Goal: Use online tool/utility: Utilize a website feature to perform a specific function

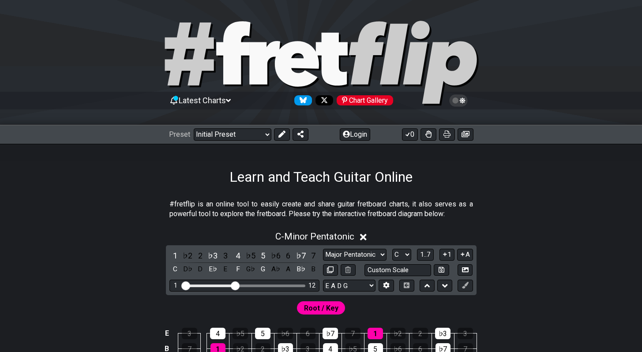
select select "Major Pentatonic"
select select "E A D G"
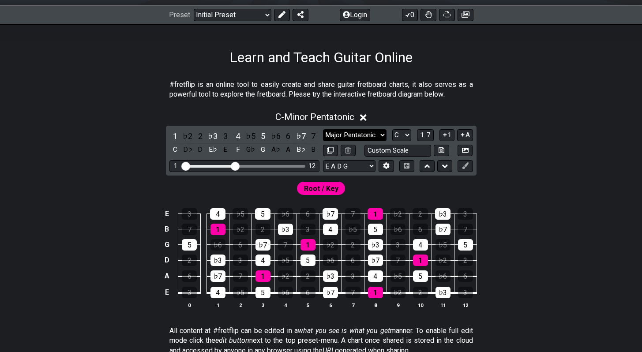
click at [343, 133] on select "Minor Pentatonic Click to edit Minor Pentatonic Major Pentatonic Minor Blues Ma…" at bounding box center [355, 135] width 64 height 12
select select "Major"
click at [323, 129] on select "Minor Pentatonic Click to edit Minor Pentatonic Major Pentatonic Minor Blues Ma…" at bounding box center [355, 135] width 64 height 12
select select "E A D G B E"
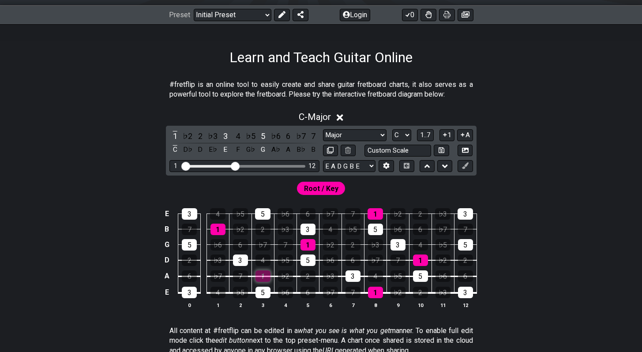
click at [266, 274] on div "1" at bounding box center [262, 275] width 15 height 11
click at [266, 276] on div "1" at bounding box center [262, 275] width 15 height 11
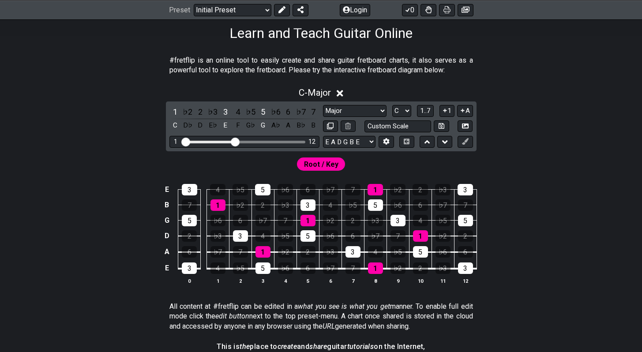
scroll to position [144, 0]
click at [189, 106] on div "♭2" at bounding box center [187, 111] width 11 height 12
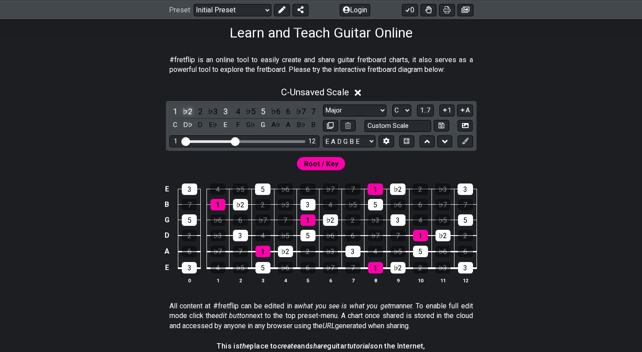
click at [188, 107] on div "♭2" at bounding box center [187, 111] width 11 height 12
click at [188, 107] on div "♯1" at bounding box center [187, 111] width 11 height 12
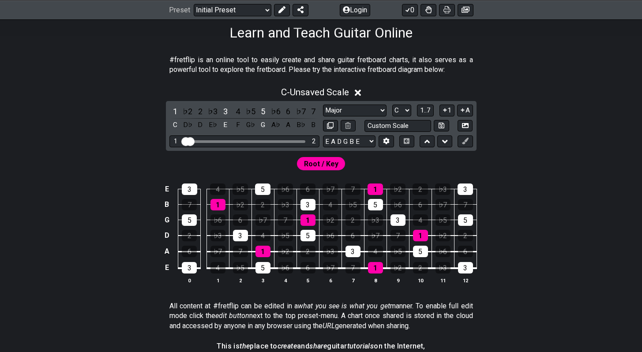
drag, startPoint x: 234, startPoint y: 142, endPoint x: 189, endPoint y: 138, distance: 45.2
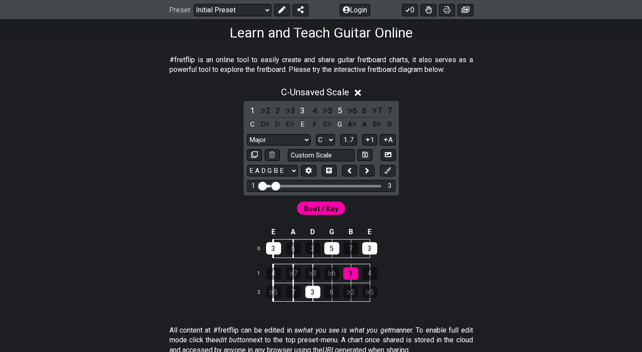
drag, startPoint x: 267, startPoint y: 185, endPoint x: 274, endPoint y: 186, distance: 6.7
click at [274, 185] on input "Visible fret range" at bounding box center [320, 185] width 125 height 0
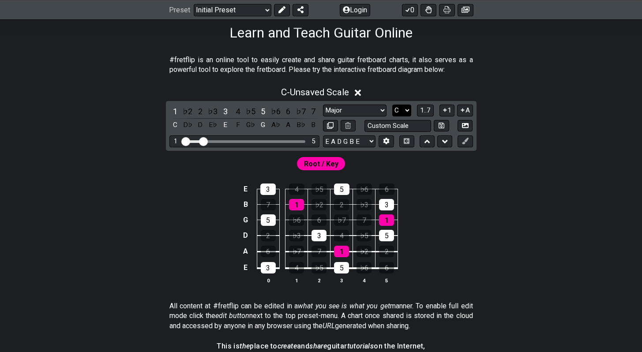
click at [401, 110] on select "A♭ A A♯ B♭ B C C♯ D♭ D D♯ E♭ E F F♯ G♭ G G♯" at bounding box center [401, 111] width 19 height 12
select select "F#"
click at [392, 105] on select "A♭ A A♯ B♭ B C C♯ D♭ D D♯ E♭ E F F♯ G♭ G G♯" at bounding box center [401, 111] width 19 height 12
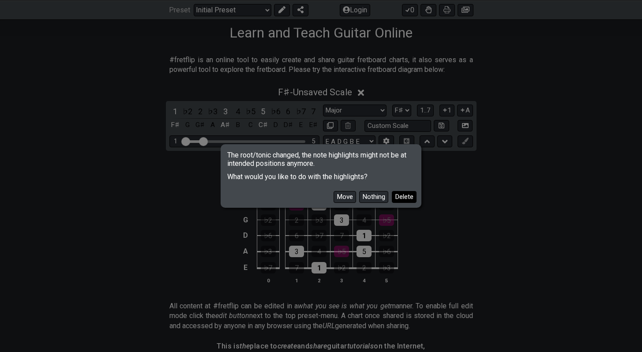
click at [406, 194] on button "Delete" at bounding box center [404, 197] width 25 height 12
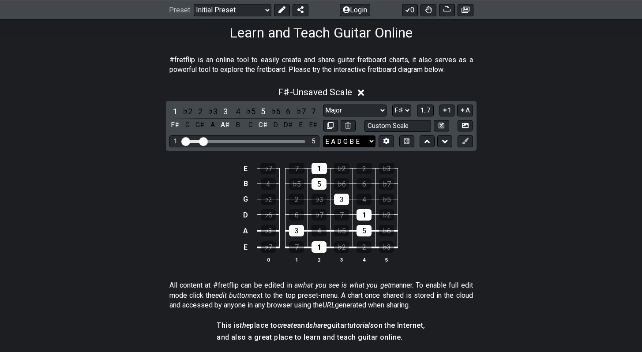
click at [366, 139] on select "E A D G B E E A D G B E E A D G B E B E A D F♯ B A D G C E A D A D G B E E♭ A♭ …" at bounding box center [349, 141] width 52 height 12
select select "E A D G"
click at [323, 135] on select "E A D G B E E A D G B E E A D G B E B E A D F♯ B A D G C E A D A D G B E E♭ A♭ …" at bounding box center [349, 141] width 52 height 12
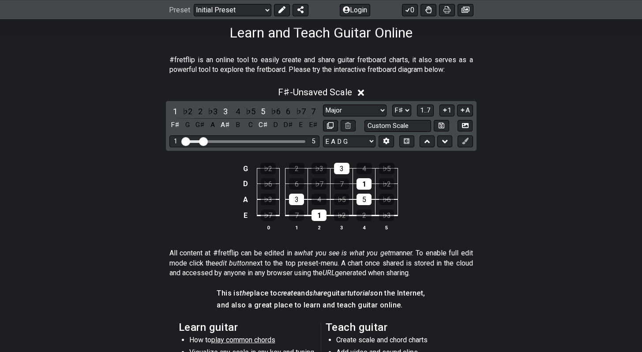
click at [217, 146] on div "1 5" at bounding box center [244, 141] width 150 height 12
click at [231, 137] on div "1 5" at bounding box center [244, 141] width 150 height 12
drag, startPoint x: 204, startPoint y: 141, endPoint x: 234, endPoint y: 140, distance: 30.4
click at [234, 141] on input "Visible fret range" at bounding box center [244, 141] width 125 height 0
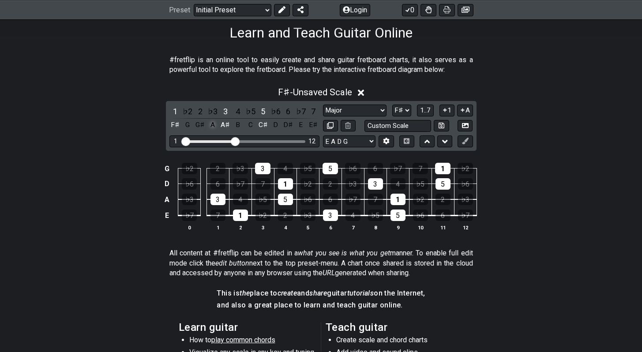
click at [211, 123] on div "A" at bounding box center [212, 125] width 11 height 12
click at [188, 129] on div "G" at bounding box center [187, 125] width 11 height 12
click at [203, 123] on div "G♯" at bounding box center [200, 125] width 11 height 12
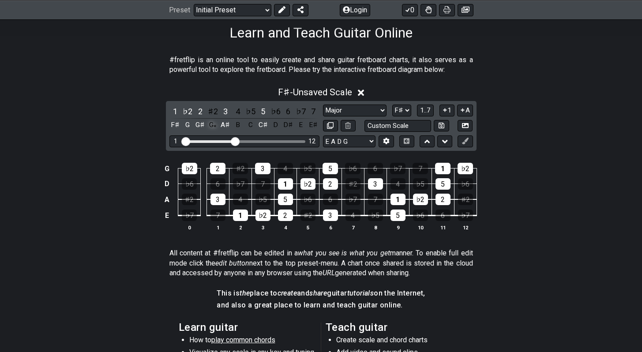
click at [214, 123] on div "G𝄪" at bounding box center [212, 125] width 11 height 12
click at [237, 125] on div "B" at bounding box center [237, 125] width 11 height 12
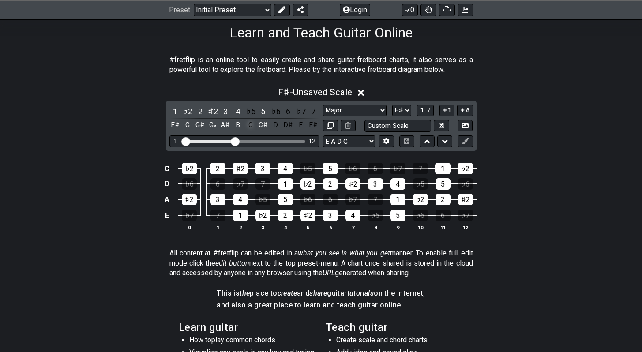
click at [253, 124] on div "C" at bounding box center [250, 125] width 11 height 12
click at [273, 126] on div "D" at bounding box center [275, 125] width 11 height 12
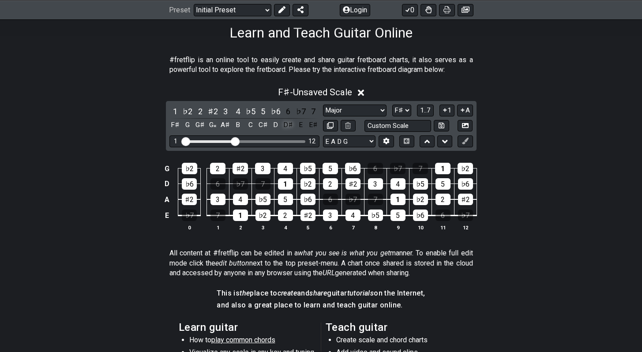
click at [289, 125] on div "D♯" at bounding box center [287, 125] width 11 height 12
click at [304, 126] on div "E" at bounding box center [300, 125] width 11 height 12
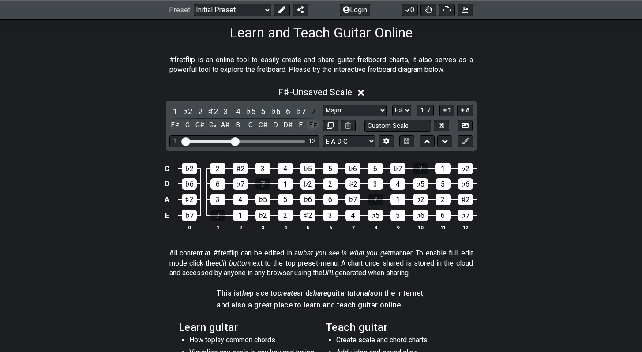
click at [309, 126] on div "E♯" at bounding box center [312, 125] width 11 height 12
click at [302, 125] on div "E" at bounding box center [300, 125] width 11 height 12
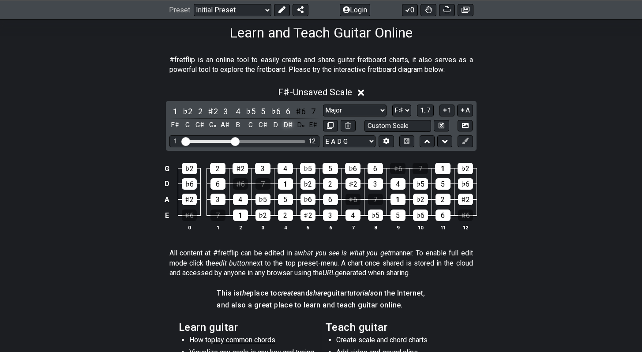
click at [290, 125] on div "D♯" at bounding box center [287, 125] width 11 height 12
click at [282, 125] on div "1 ♭2 2 ♯2 3 4 ♭5 5 ♭6 6 ♯6 7 F♯ G G♯ G𝄪 A♯ B C C♯ D D♯ D𝄪 E♯" at bounding box center [244, 118] width 150 height 26
click at [277, 125] on div "D" at bounding box center [275, 125] width 11 height 12
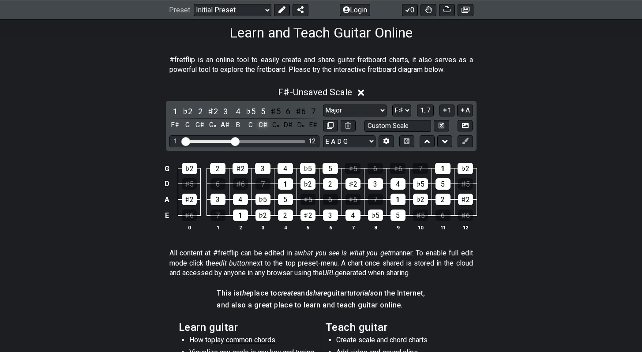
click at [258, 125] on div "C♯" at bounding box center [262, 125] width 11 height 12
click at [249, 125] on div "C" at bounding box center [250, 125] width 11 height 12
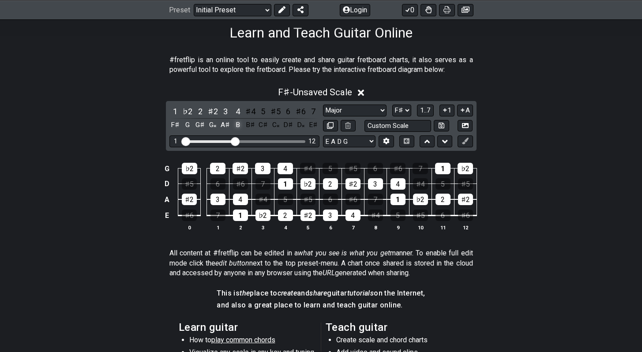
click at [242, 125] on div "B" at bounding box center [237, 125] width 11 height 12
click at [220, 125] on div "A♯" at bounding box center [225, 125] width 11 height 12
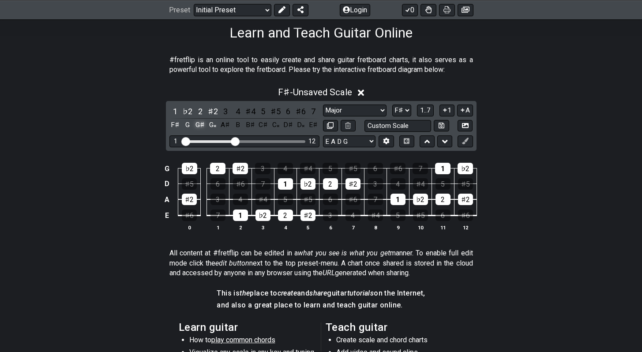
click at [195, 126] on div "G♯" at bounding box center [200, 125] width 11 height 12
click at [190, 126] on div "G" at bounding box center [187, 125] width 11 height 12
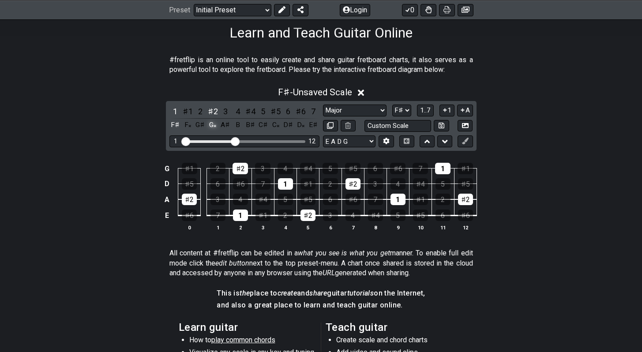
click at [213, 123] on div "G𝄪" at bounding box center [212, 125] width 11 height 12
click at [176, 123] on div "F♯" at bounding box center [174, 125] width 11 height 12
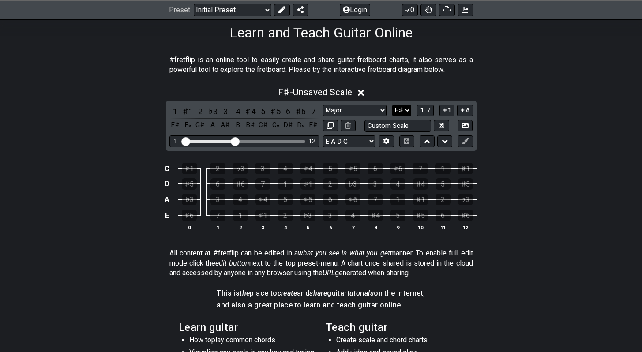
click at [400, 107] on select "A♭ A A♯ B♭ B C C♯ D♭ D D♯ E♭ E F F♯ G♭ G G♯" at bounding box center [401, 111] width 19 height 12
select select "E"
click at [392, 105] on select "A♭ A A♯ B♭ B C C♯ D♭ D D♯ E♭ E F F♯ G♭ G G♯" at bounding box center [401, 111] width 19 height 12
click at [172, 125] on div "E" at bounding box center [174, 125] width 11 height 12
click at [201, 127] on div "F♯" at bounding box center [200, 125] width 11 height 12
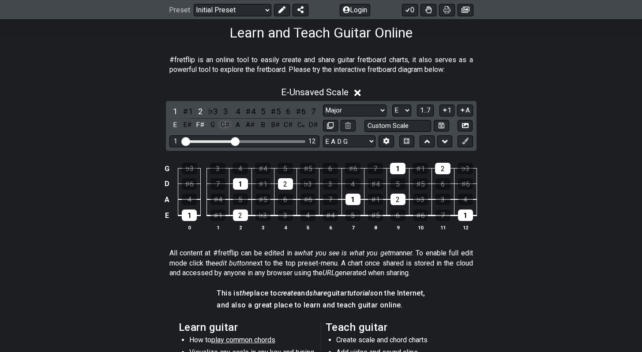
click at [226, 128] on div "G♯" at bounding box center [225, 125] width 11 height 12
click at [427, 112] on span "1..7" at bounding box center [425, 110] width 11 height 8
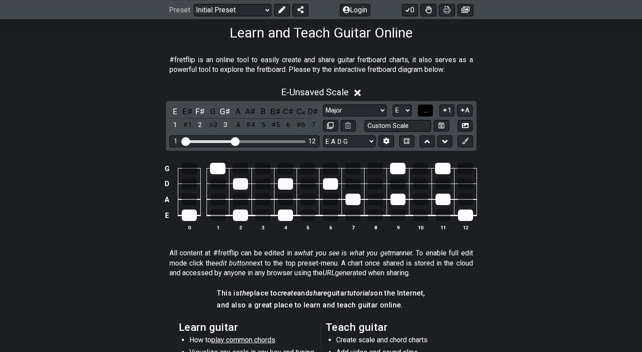
click at [427, 112] on span "..." at bounding box center [425, 110] width 4 height 8
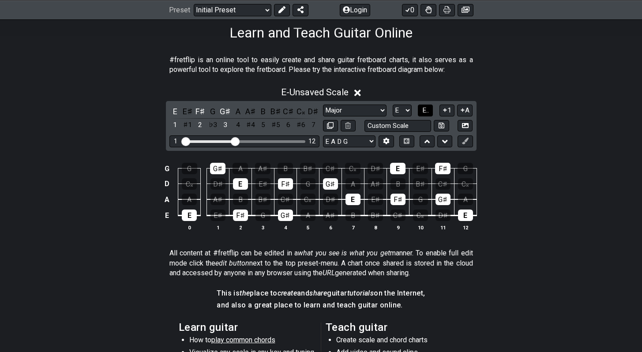
click at [427, 112] on span "E.." at bounding box center [425, 110] width 7 height 8
click at [427, 112] on span "1..7" at bounding box center [425, 110] width 11 height 8
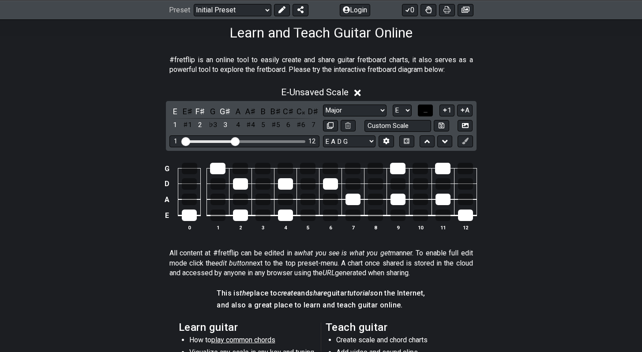
click at [427, 112] on span "..." at bounding box center [425, 110] width 4 height 8
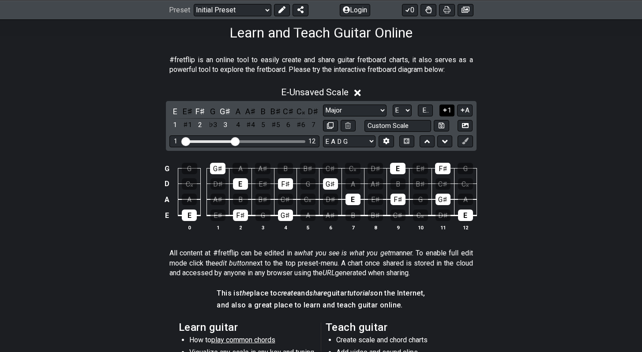
click at [447, 112] on button "1" at bounding box center [446, 111] width 15 height 12
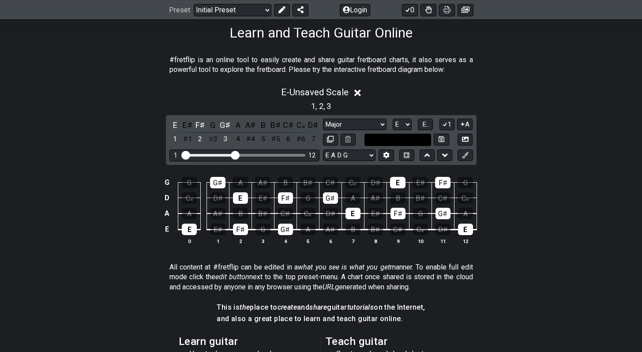
click at [392, 135] on input "text" at bounding box center [397, 140] width 67 height 12
type input "Custom Scale"
click at [377, 123] on select "Minor Pentatonic Click to edit Minor Pentatonic Major Pentatonic Minor Blues Ma…" at bounding box center [355, 125] width 64 height 12
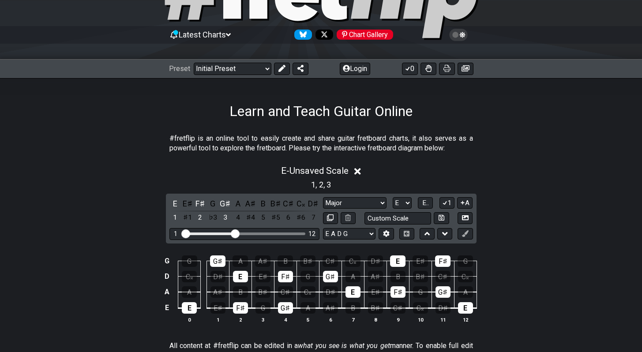
scroll to position [66, 0]
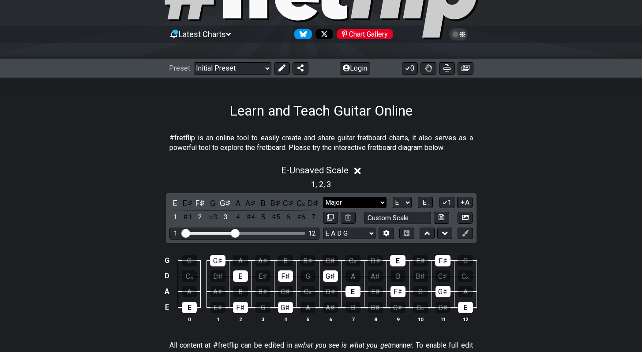
click at [375, 199] on select "Minor Pentatonic Click to edit Minor Pentatonic Major Pentatonic Minor Blues Ma…" at bounding box center [355, 203] width 64 height 12
select select "Major 7th"
click at [323, 197] on select "Minor Pentatonic Click to edit Minor Pentatonic Major Pentatonic Minor Blues Ma…" at bounding box center [355, 203] width 64 height 12
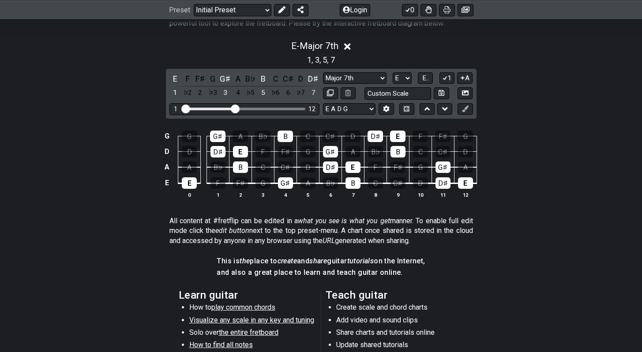
scroll to position [0, 0]
